Goal: Information Seeking & Learning: Understand process/instructions

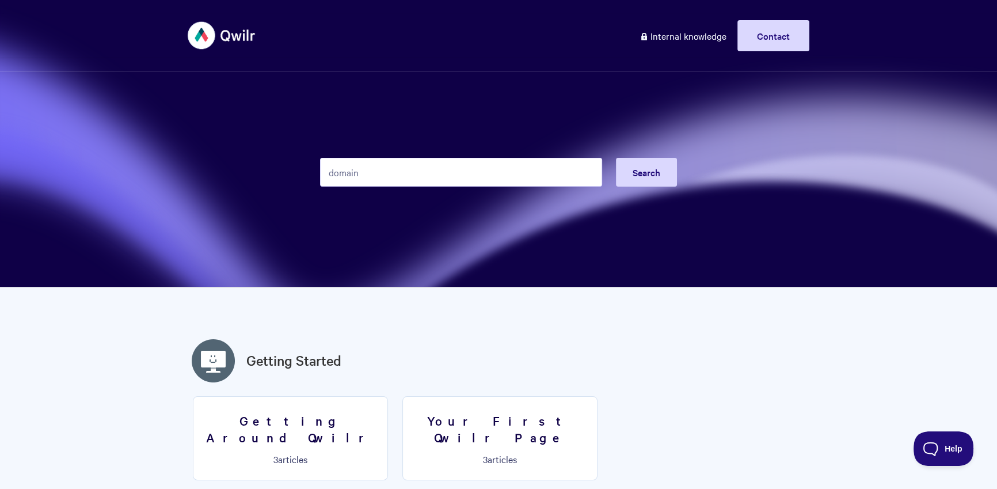
type input "domain"
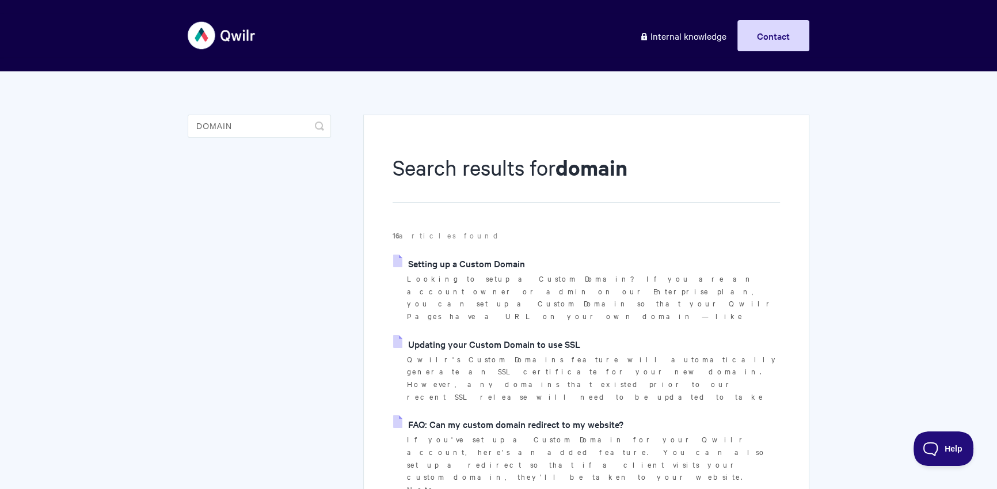
click at [488, 271] on link "Setting up a Custom Domain" at bounding box center [459, 262] width 132 height 17
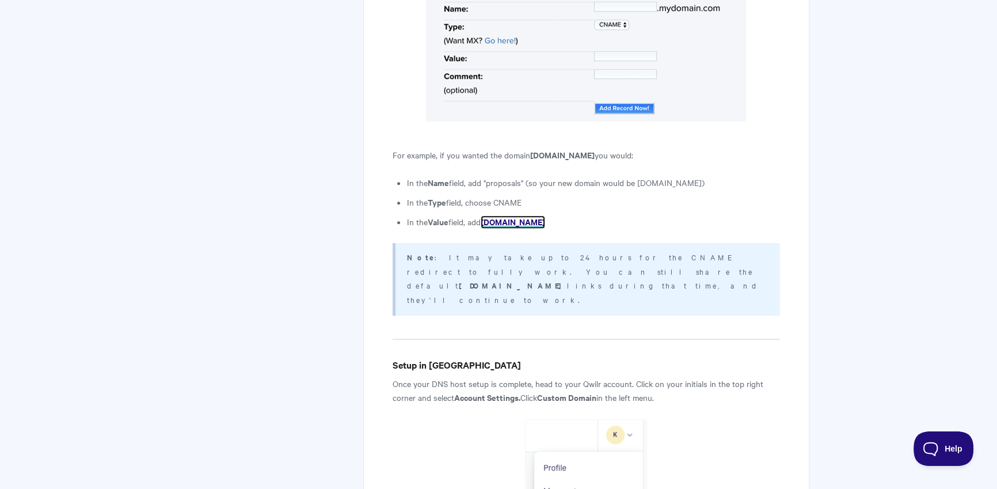
scroll to position [1277, 0]
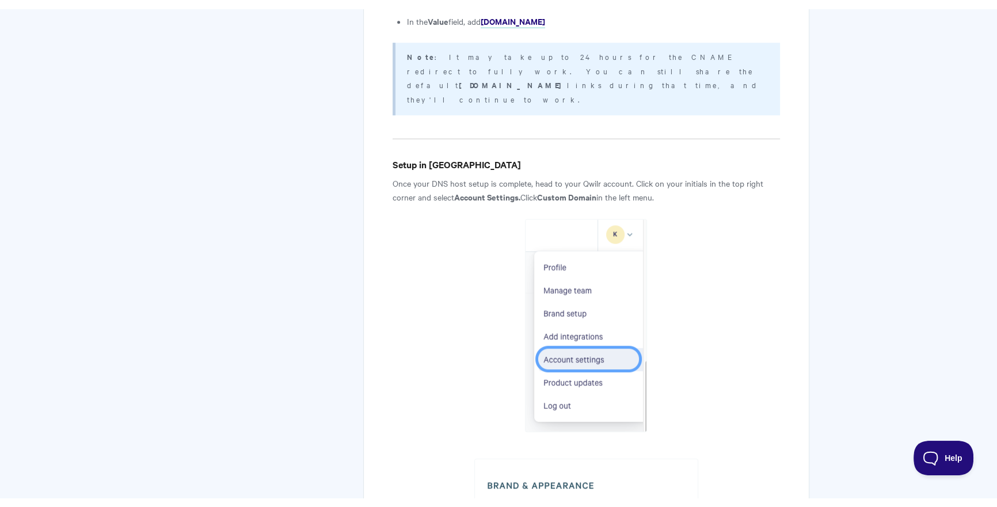
scroll to position [992, 0]
